Goal: Transaction & Acquisition: Download file/media

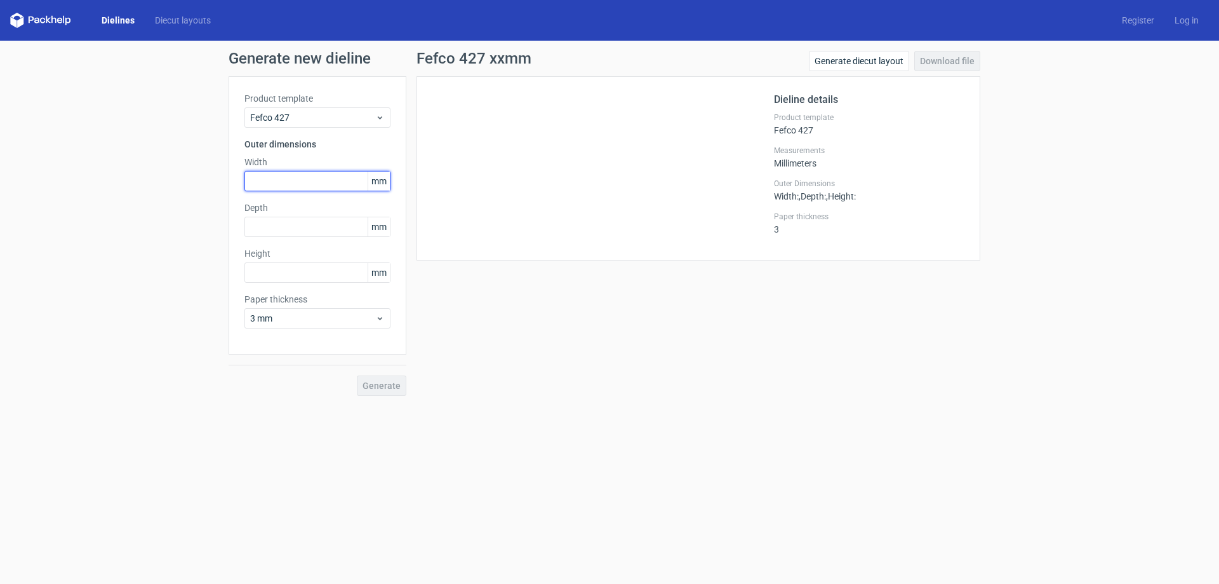
click at [305, 186] on input "text" at bounding box center [318, 181] width 146 height 20
type input "160"
click at [304, 224] on input "text" at bounding box center [318, 227] width 146 height 20
click at [662, 355] on div "Fefco 427 xxmm Generate diecut layout Download file Dieline details Product tem…" at bounding box center [698, 223] width 584 height 345
click at [310, 226] on input "text" at bounding box center [318, 227] width 146 height 20
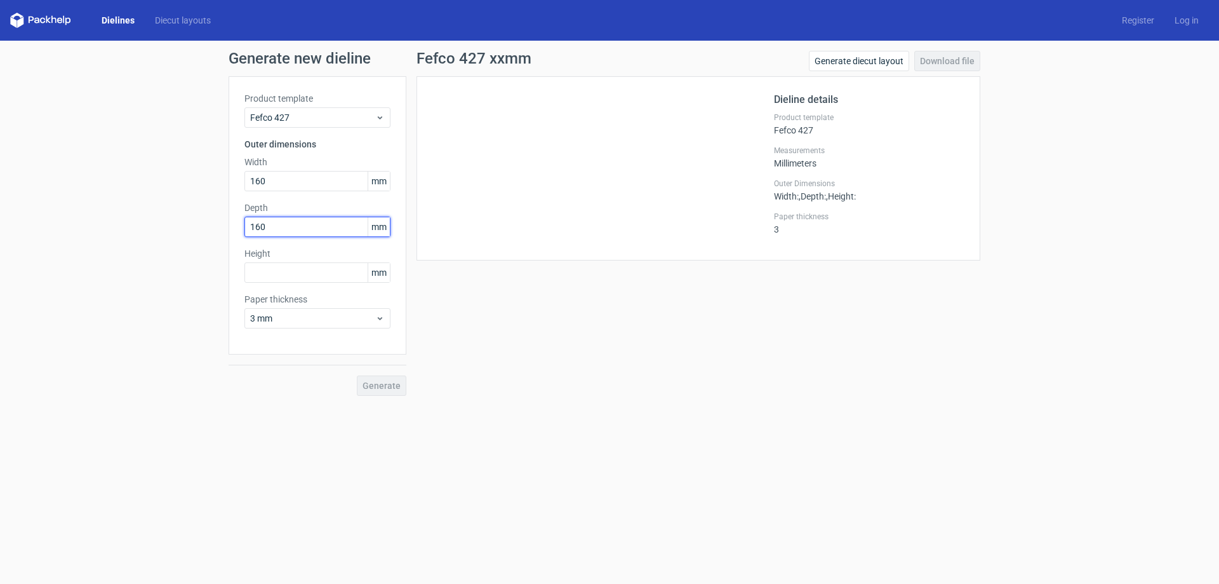
drag, startPoint x: 275, startPoint y: 229, endPoint x: 242, endPoint y: 222, distance: 33.9
click at [242, 222] on div "Product template Fefco 427 Outer dimensions Width 160 mm Depth 160 mm Height mm…" at bounding box center [318, 215] width 178 height 278
type input "155"
drag, startPoint x: 282, startPoint y: 186, endPoint x: 229, endPoint y: 182, distance: 52.9
click at [229, 182] on div "Product template Fefco 427 Outer dimensions Width 160 mm Depth 155 mm Height mm…" at bounding box center [318, 215] width 178 height 278
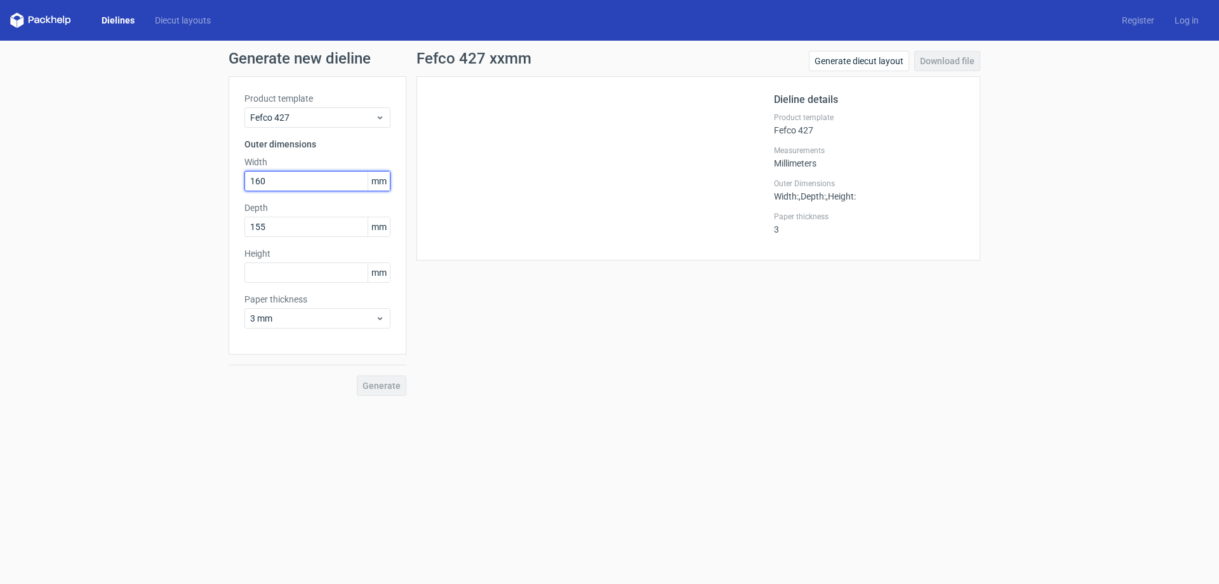
click at [281, 186] on input "160" at bounding box center [318, 181] width 146 height 20
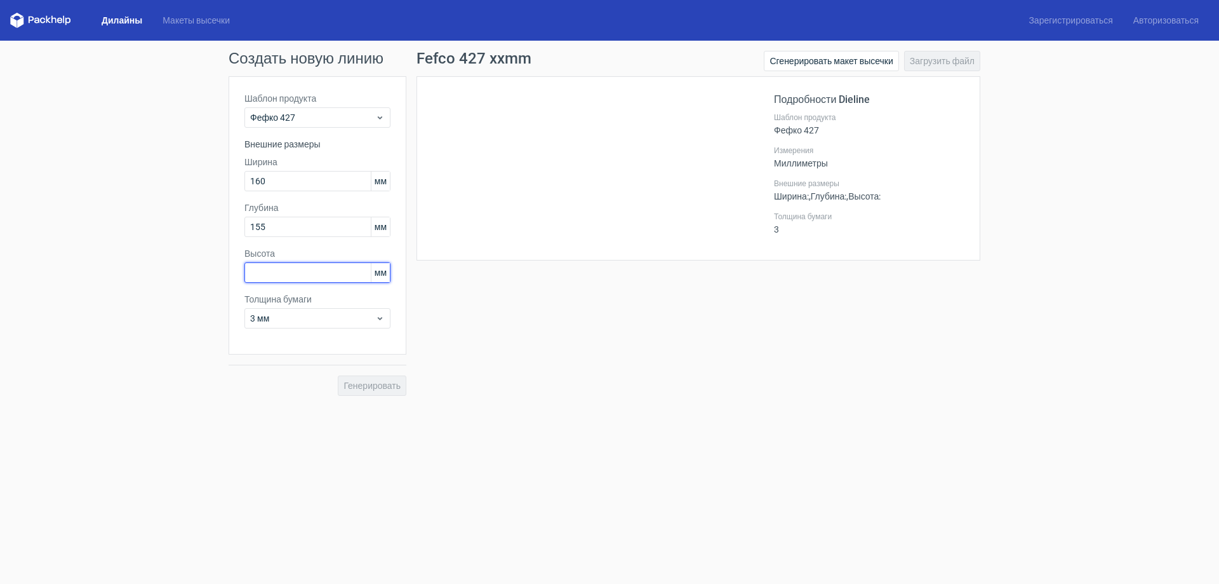
click at [263, 272] on input "text" at bounding box center [318, 272] width 146 height 20
type input "96"
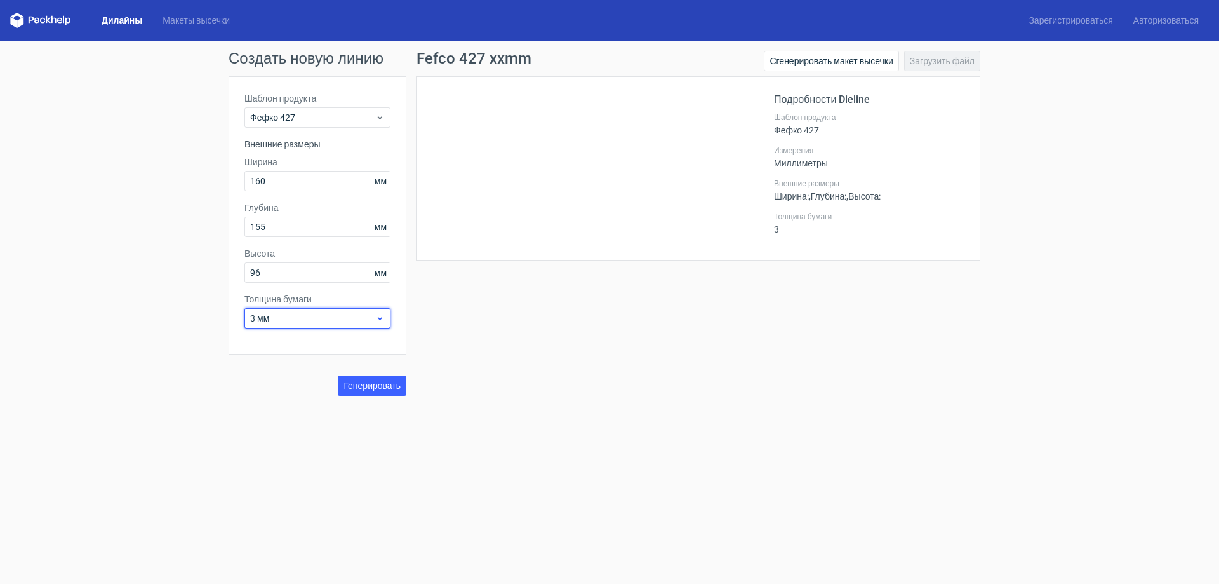
click at [274, 317] on span "3 мм" at bounding box center [312, 318] width 125 height 13
click at [282, 444] on div "4 мм" at bounding box center [318, 448] width 136 height 20
click at [273, 325] on div "3 мм" at bounding box center [318, 318] width 146 height 20
click at [624, 318] on div "Fefco 427 xxmm Сгенерировать макет высечки Загрузить файл Подробности Dieline Ш…" at bounding box center [698, 223] width 584 height 345
click at [360, 319] on span "3 mm" at bounding box center [312, 318] width 125 height 13
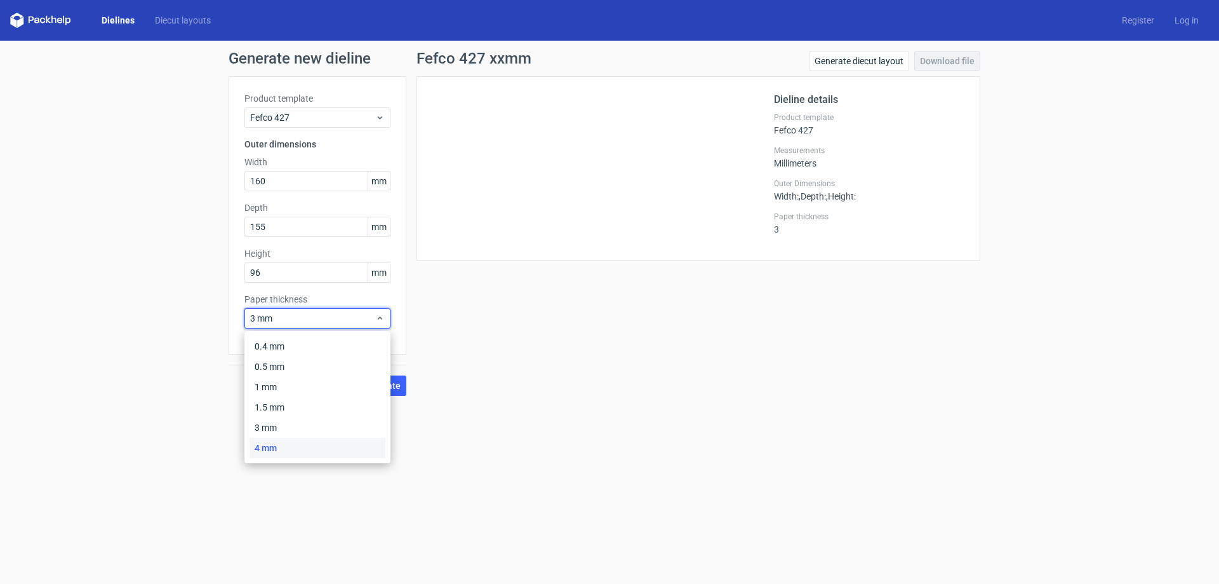
click at [280, 443] on div "4 mm" at bounding box center [318, 448] width 136 height 20
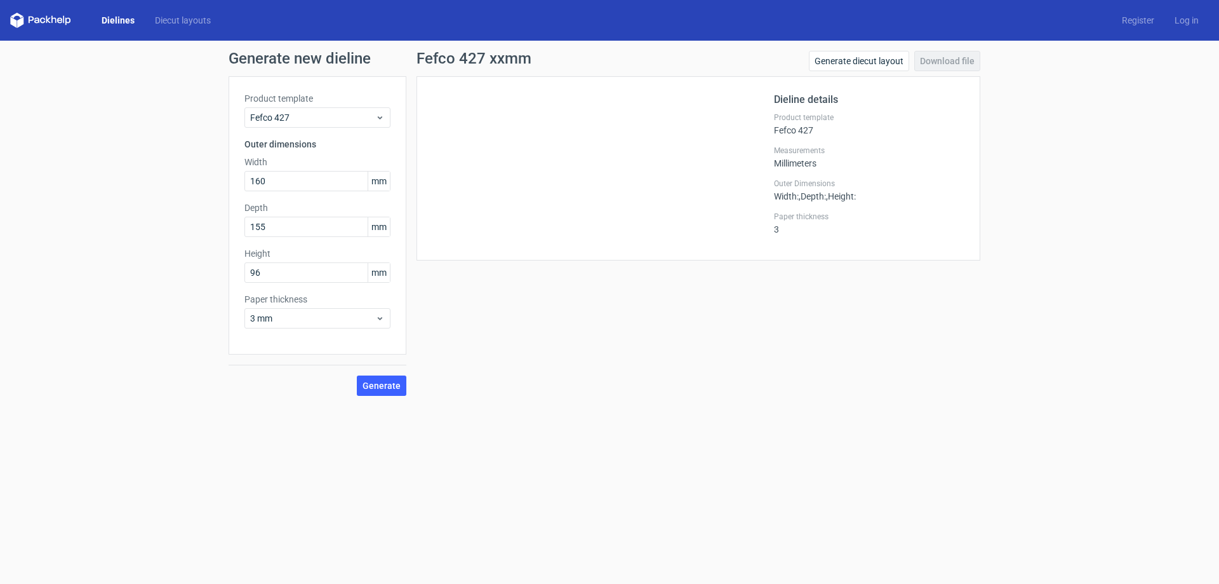
click at [452, 331] on div "Fefco 427 xxmm Generate diecut layout Download file Dieline details Product tem…" at bounding box center [698, 223] width 584 height 345
click at [361, 318] on span "3 mm" at bounding box center [312, 318] width 125 height 13
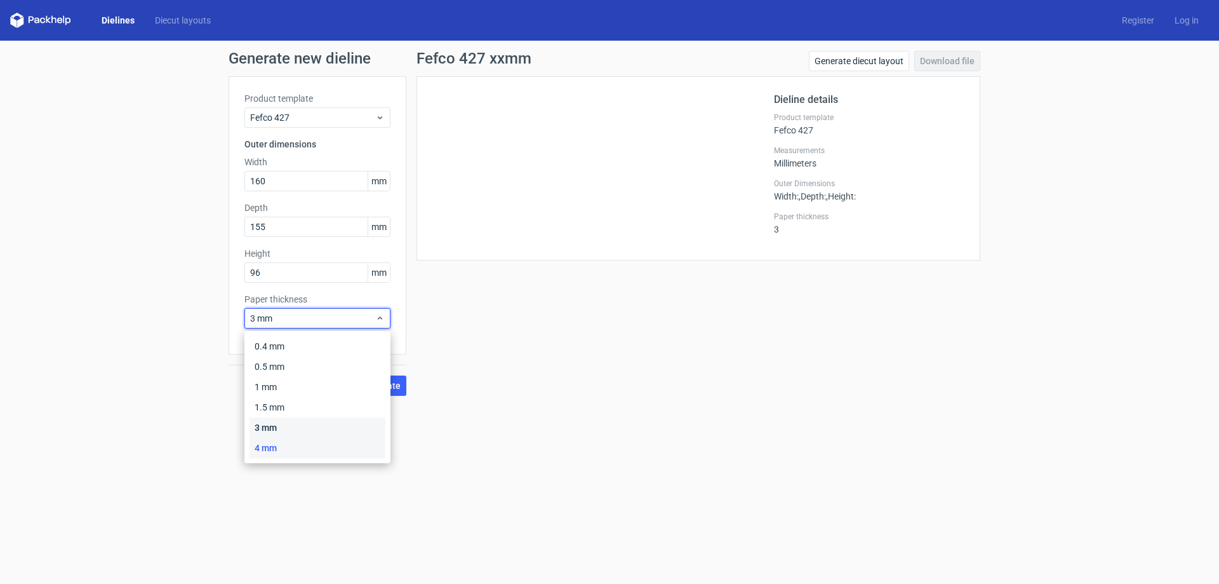
click at [295, 424] on div "3 mm" at bounding box center [318, 427] width 136 height 20
click at [292, 318] on span "3 mm" at bounding box center [312, 318] width 125 height 13
click at [281, 443] on div "4 mm" at bounding box center [318, 448] width 136 height 20
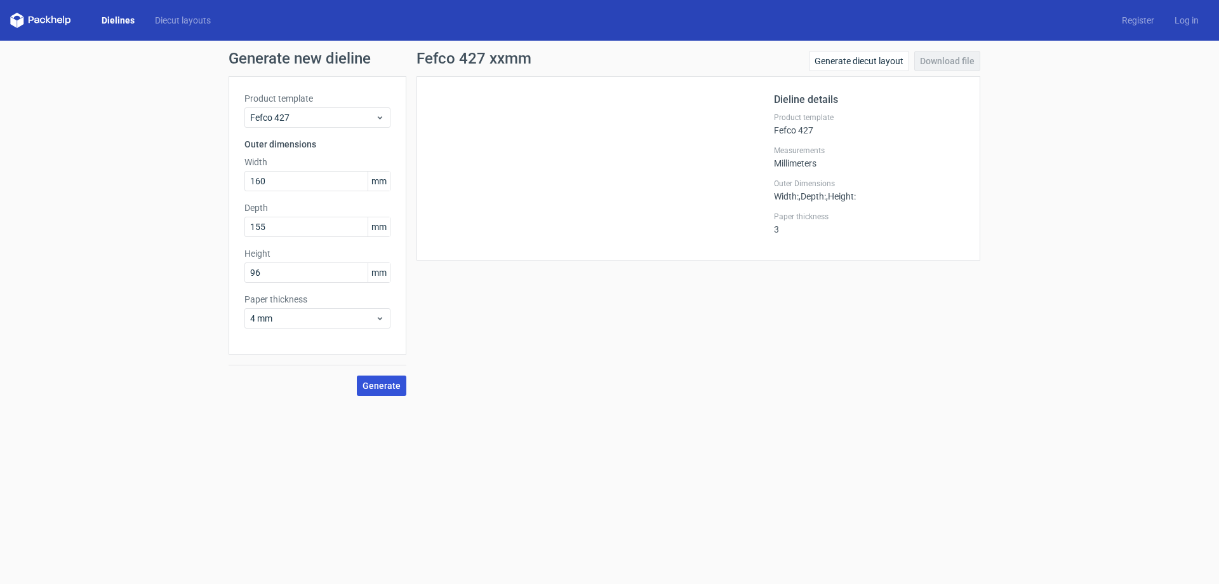
click at [396, 387] on span "Generate" at bounding box center [382, 385] width 38 height 9
click at [935, 61] on link "Download file" at bounding box center [948, 61] width 66 height 20
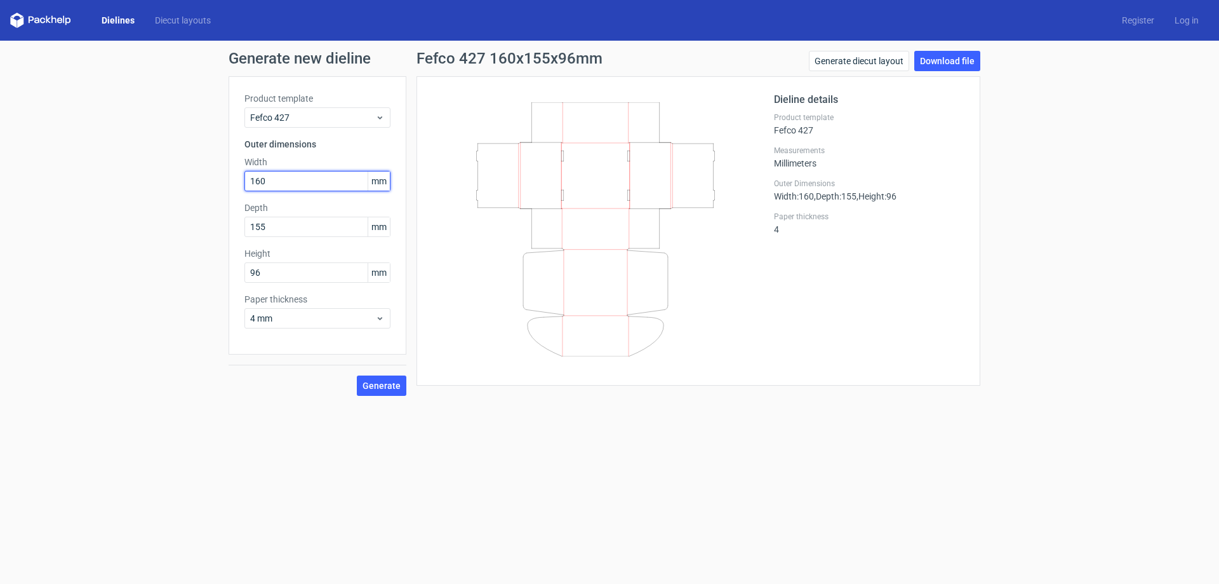
click at [259, 182] on input "160" at bounding box center [318, 181] width 146 height 20
type input "163"
click at [383, 389] on span "Generate" at bounding box center [382, 385] width 38 height 9
click at [949, 63] on link "Download file" at bounding box center [948, 61] width 66 height 20
